Goal: Find specific page/section: Find specific page/section

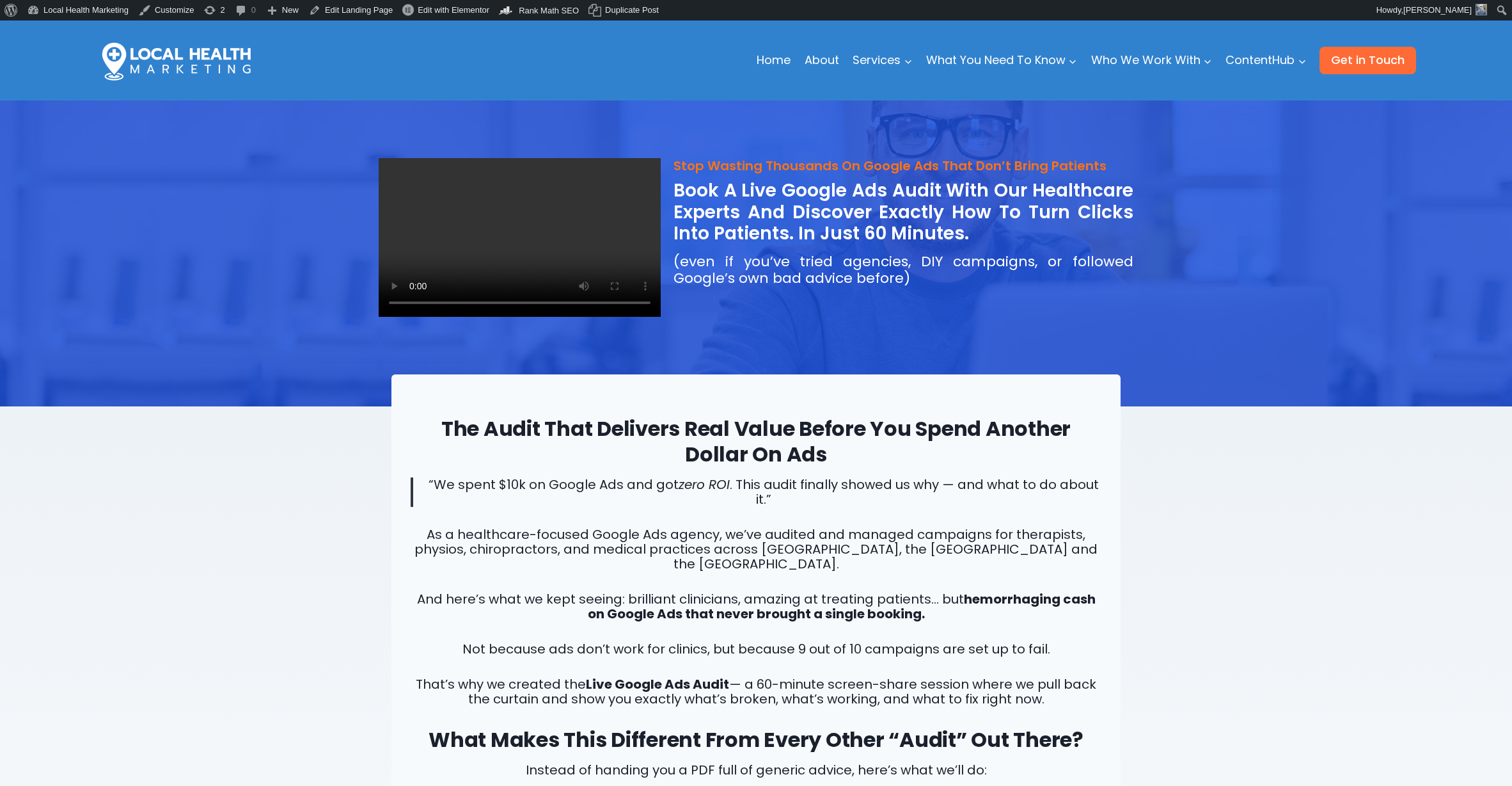
click at [208, 75] on img at bounding box center [176, 60] width 160 height 80
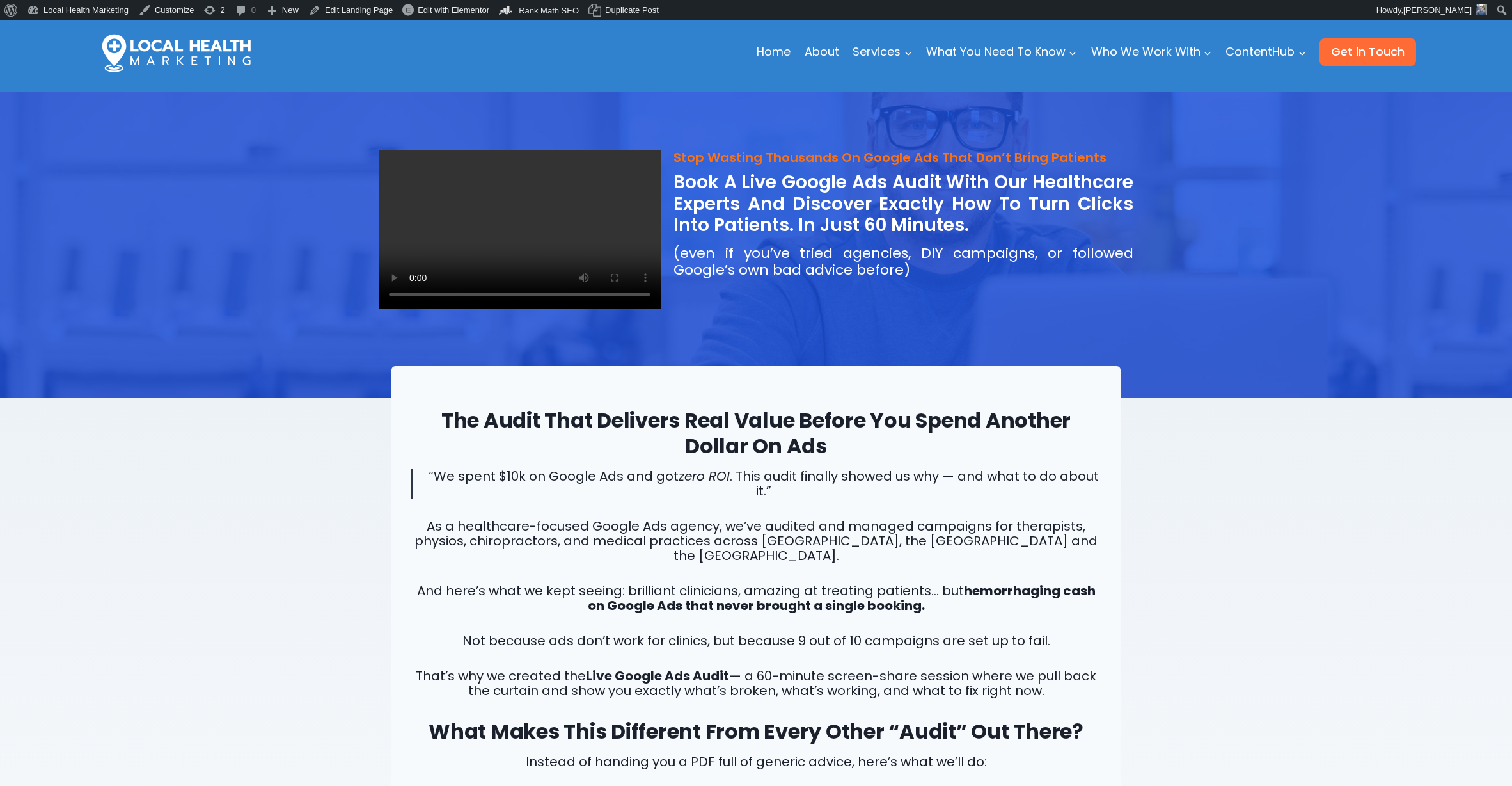
click at [170, 53] on img at bounding box center [176, 52] width 160 height 80
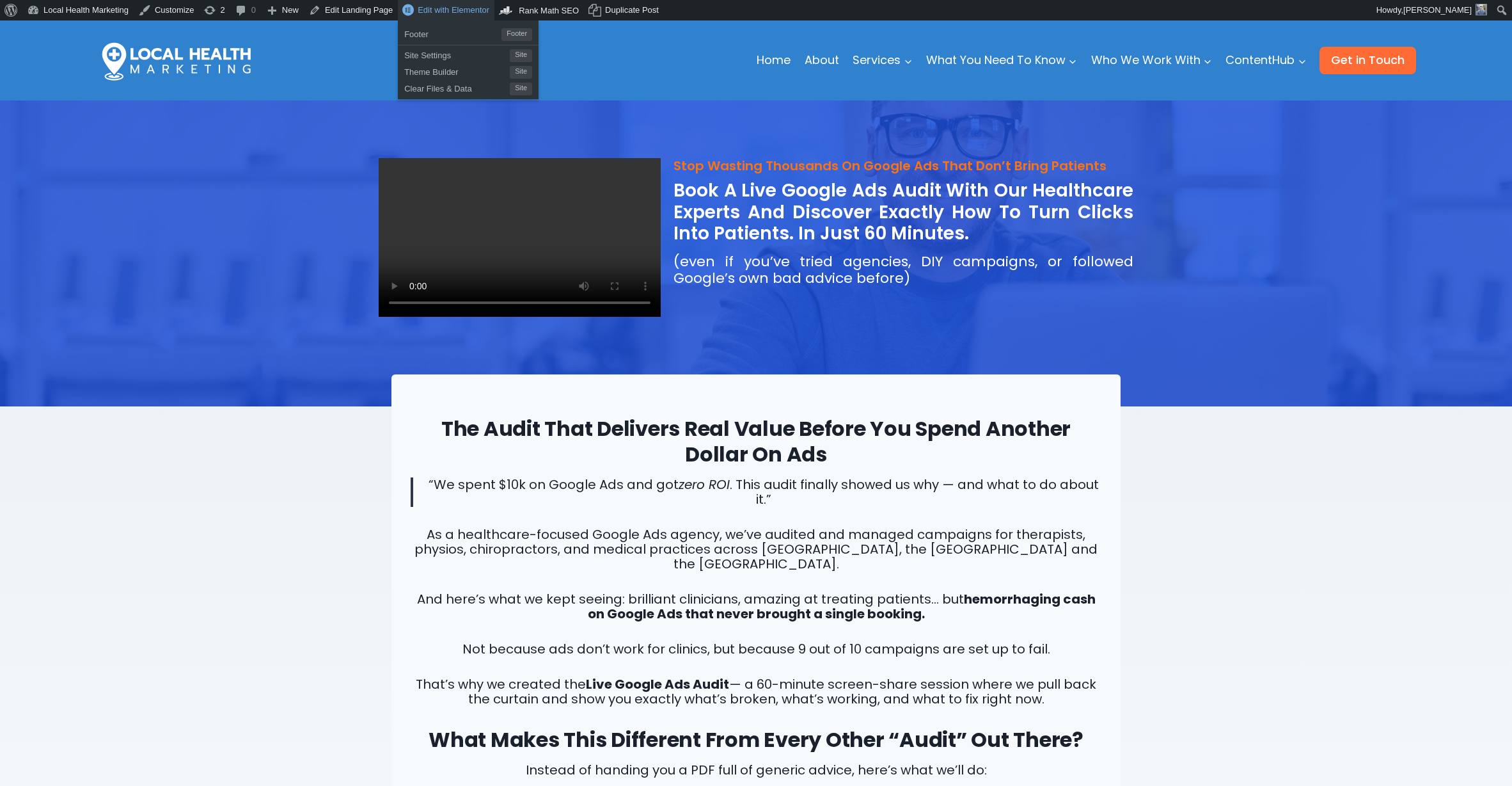
click at [466, 5] on span "Edit with Elementor" at bounding box center [453, 10] width 71 height 10
click at [1193, 314] on div at bounding box center [756, 253] width 1512 height 306
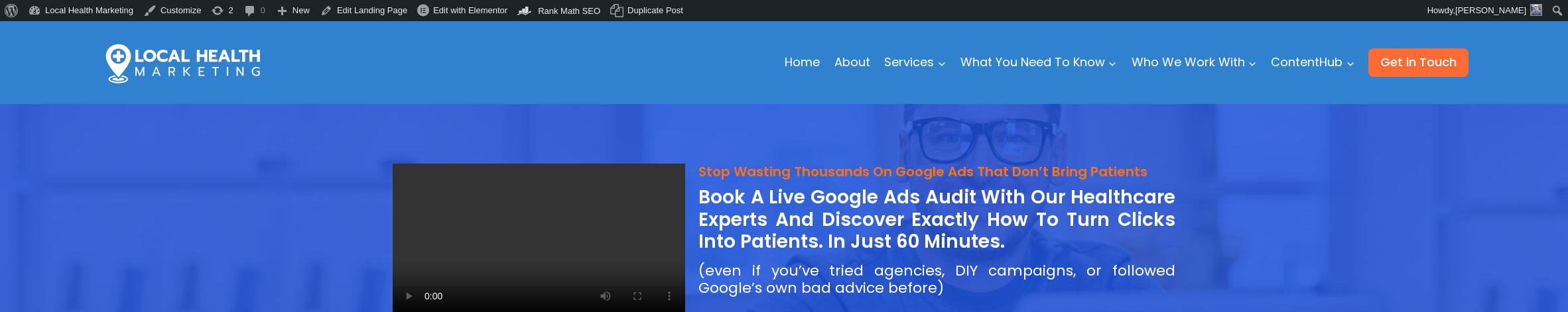
drag, startPoint x: 1238, startPoint y: 326, endPoint x: 1448, endPoint y: 303, distance: 211.3
